Goal: Find contact information: Obtain details needed to contact an individual or organization

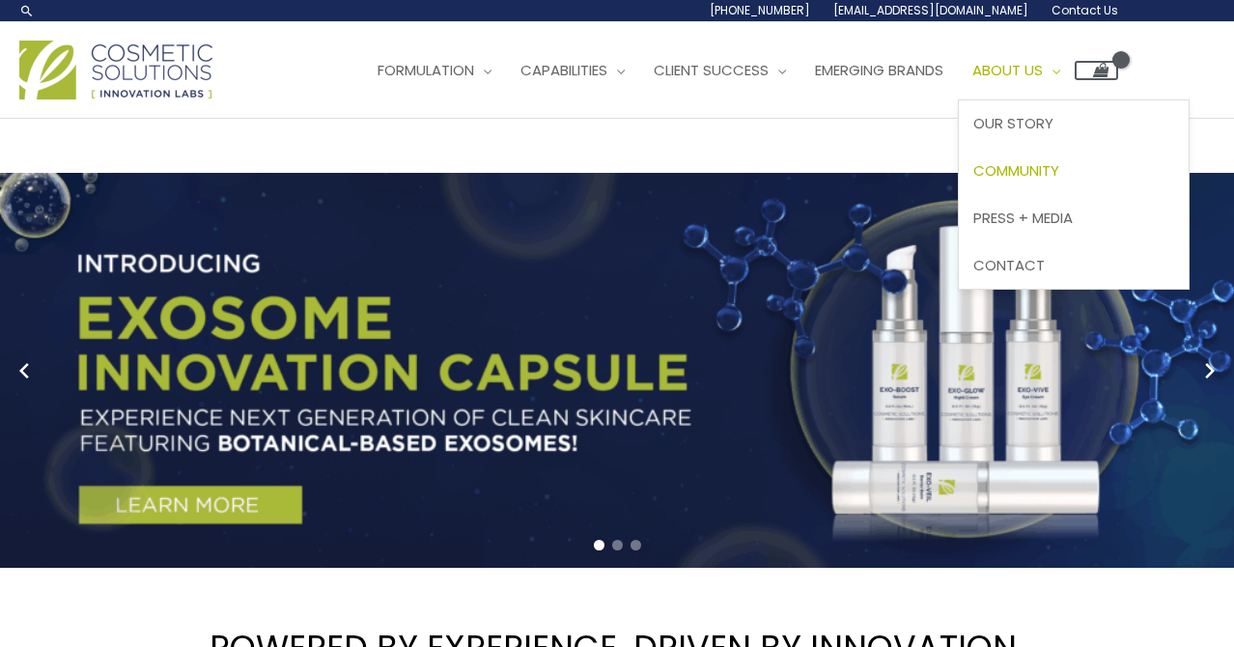
click at [1052, 171] on span "Community" at bounding box center [1017, 170] width 86 height 20
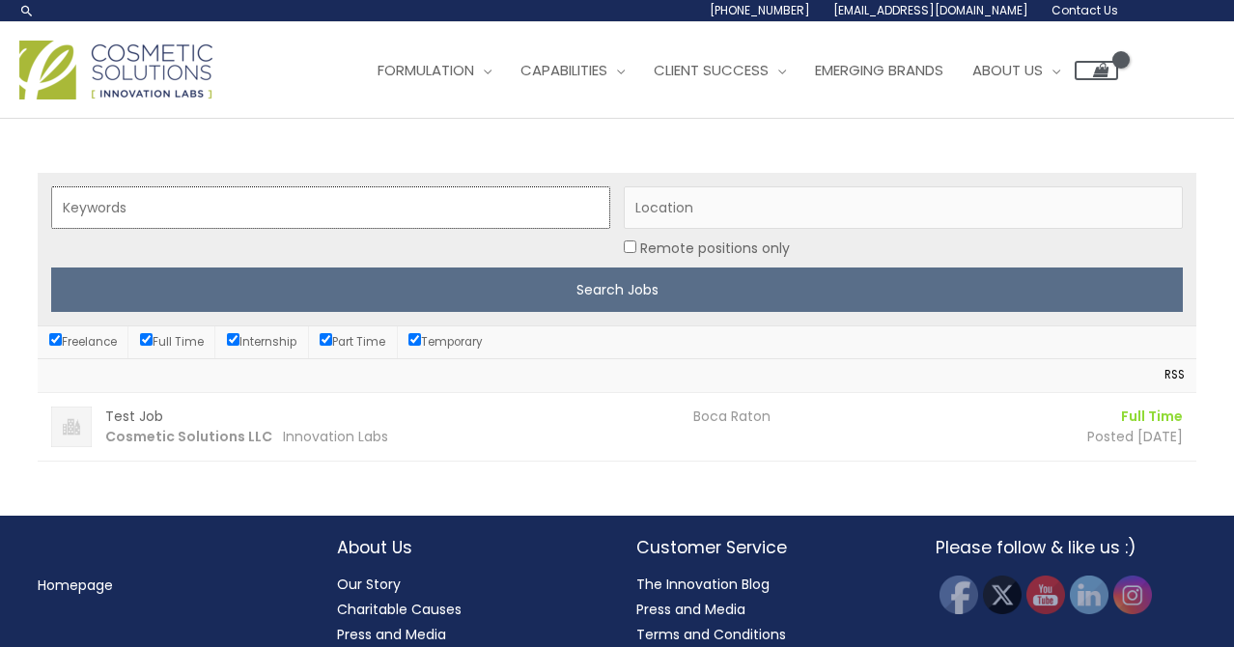
click at [391, 203] on input "Keywords" at bounding box center [330, 207] width 559 height 42
click at [421, 340] on input "Temporary" at bounding box center [415, 339] width 13 height 13
checkbox input "false"
click at [148, 337] on input "Full Time" at bounding box center [146, 339] width 13 height 13
checkbox input "false"
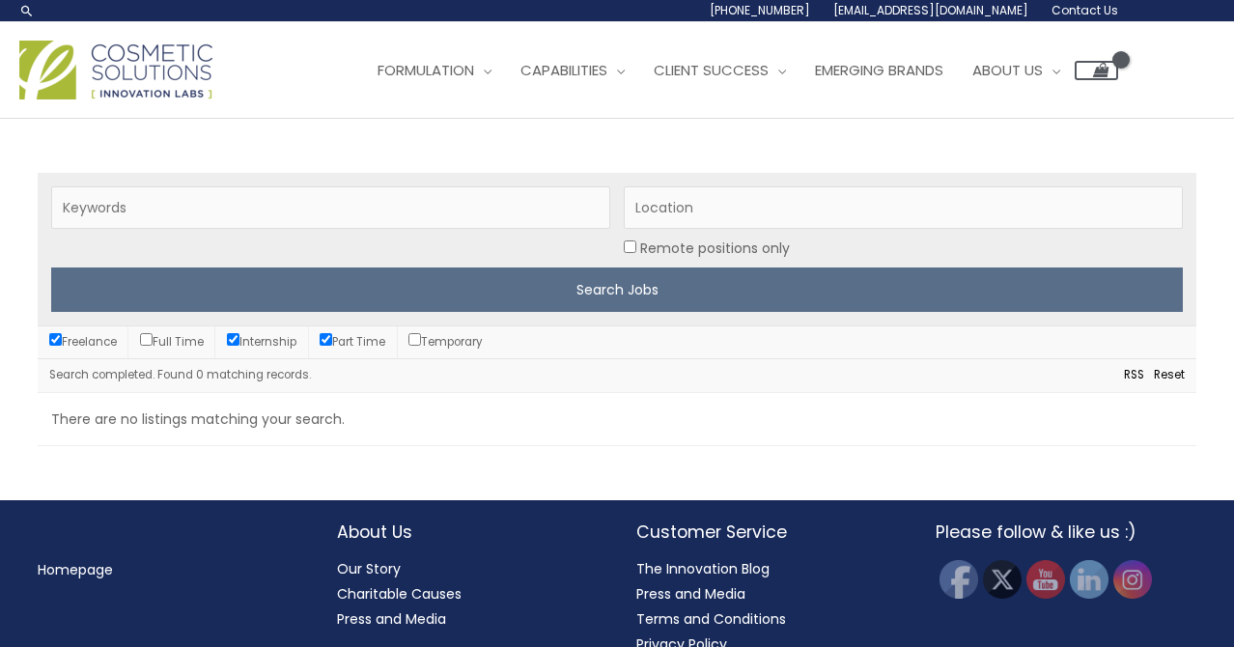
click at [66, 335] on label "Freelance" at bounding box center [83, 341] width 68 height 15
click at [62, 335] on input "Freelance" at bounding box center [55, 339] width 13 height 13
checkbox input "false"
click at [235, 339] on input "Internship" at bounding box center [233, 339] width 13 height 13
checkbox input "false"
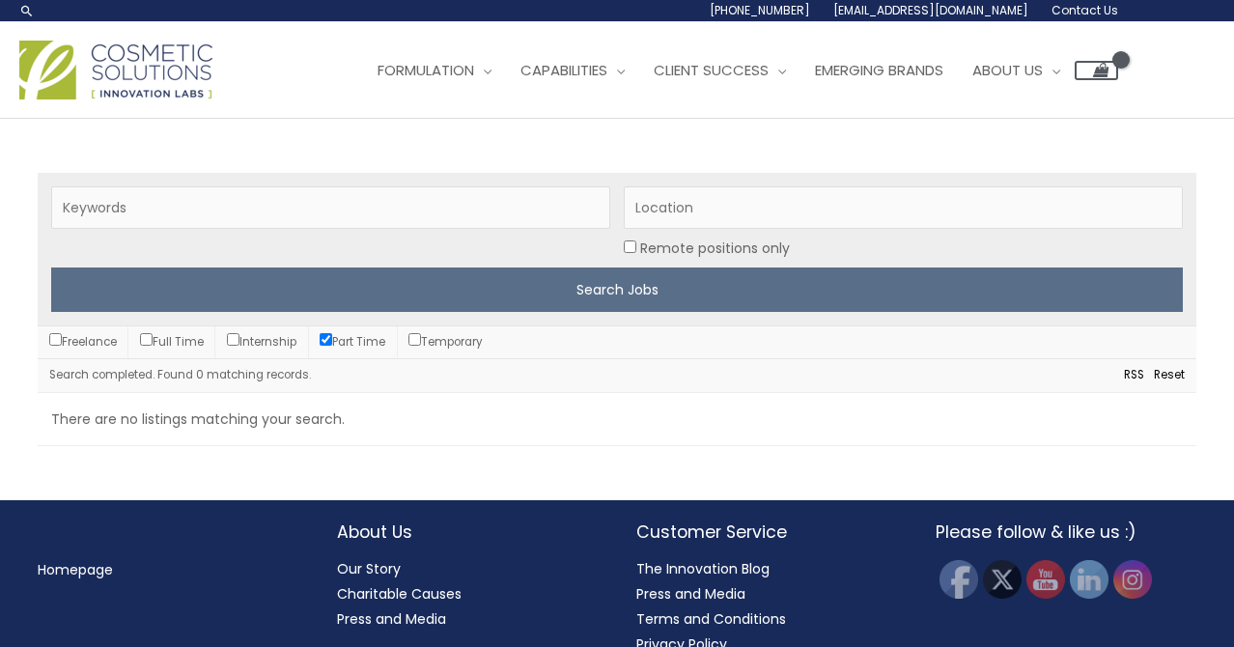
click at [332, 345] on input "Part Time" at bounding box center [326, 339] width 13 height 13
checkbox input "false"
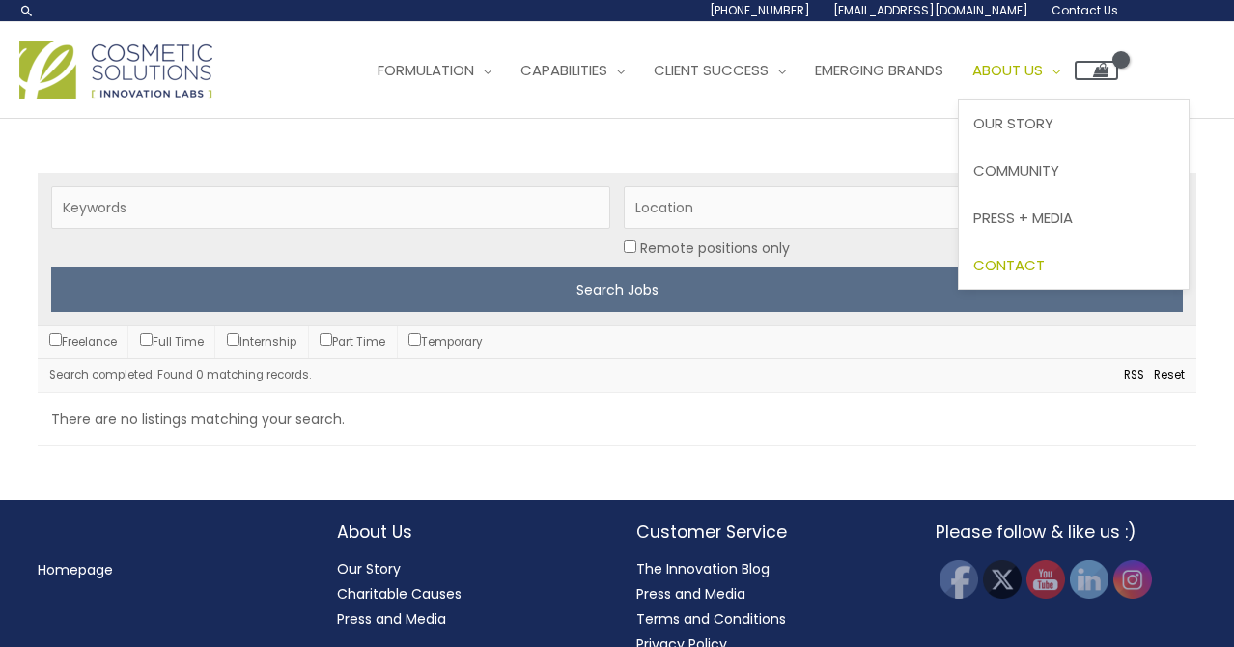
click at [1045, 261] on span "Contact" at bounding box center [1009, 265] width 71 height 20
